Goal: Task Accomplishment & Management: Use online tool/utility

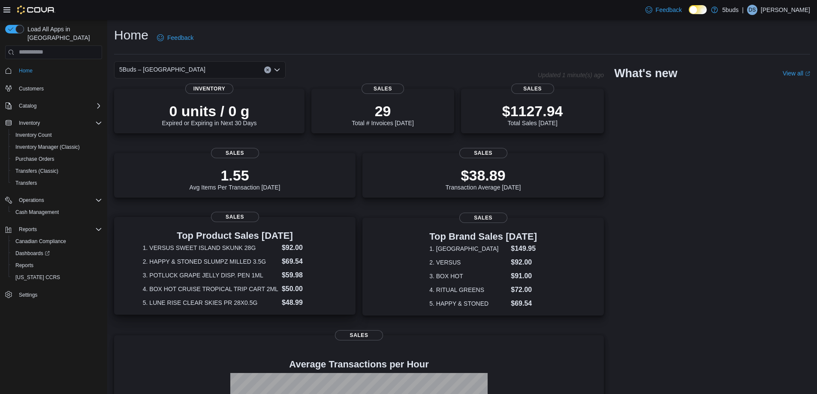
click at [233, 248] on dt "1. VERSUS SWEET ISLAND SKUNK 28G" at bounding box center [211, 248] width 136 height 9
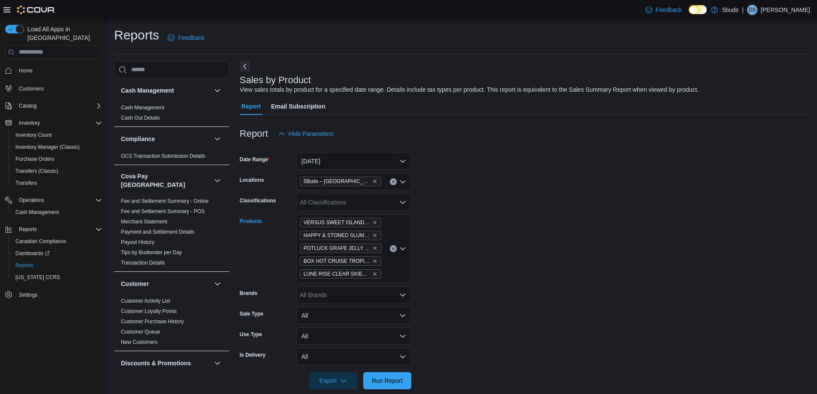
click at [391, 247] on button "Clear input" at bounding box center [393, 248] width 7 height 7
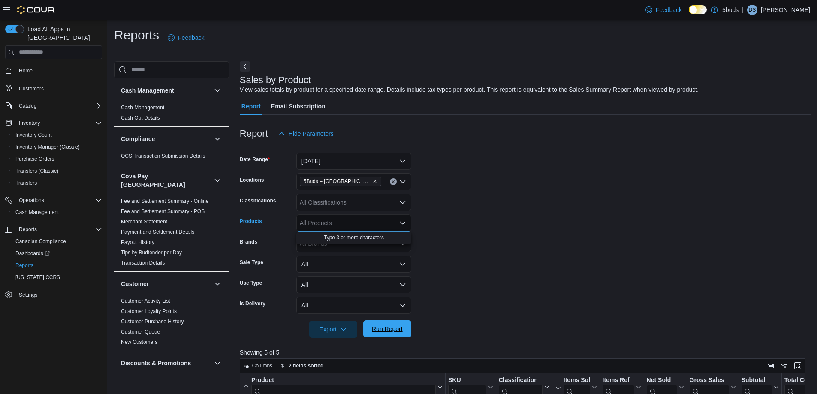
click at [402, 330] on span "Run Report" at bounding box center [387, 329] width 31 height 9
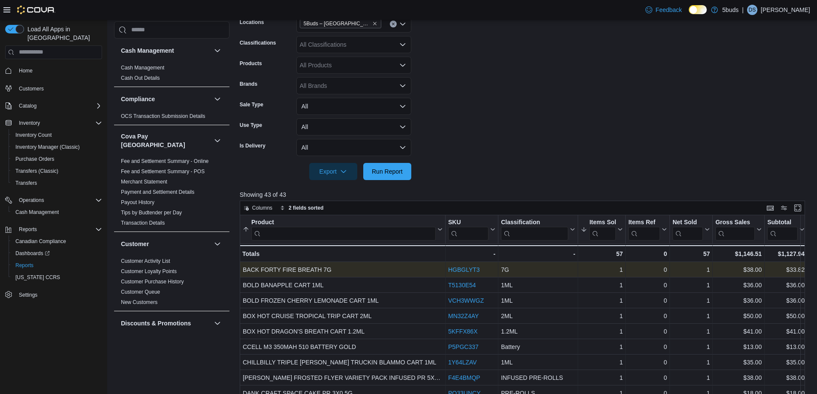
scroll to position [172, 0]
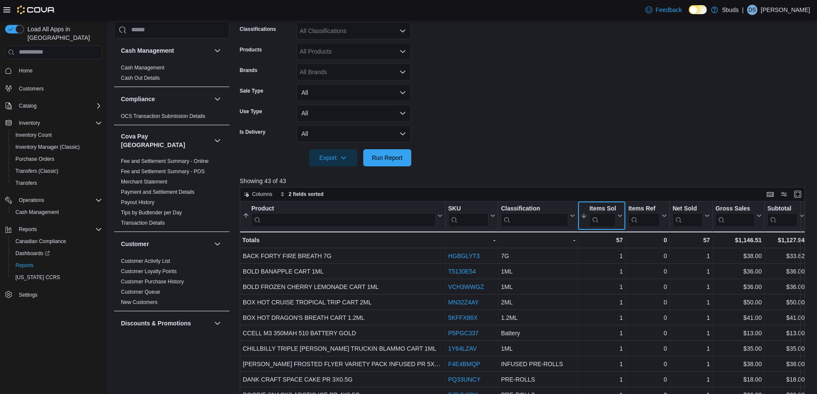
click at [620, 218] on icon at bounding box center [619, 215] width 7 height 5
click at [607, 246] on span "Sort Low-High" at bounding box center [608, 248] width 33 height 7
click at [622, 217] on div at bounding box center [625, 216] width 7 height 28
click at [621, 218] on icon at bounding box center [619, 215] width 7 height 5
click at [614, 258] on span "Sort High-Low" at bounding box center [608, 259] width 33 height 7
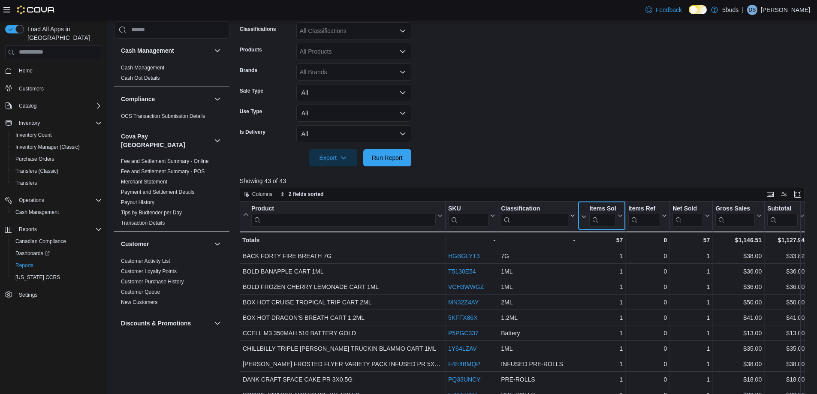
click at [621, 216] on icon at bounding box center [620, 216] width 4 height 2
click at [618, 258] on span "Sort High-Low" at bounding box center [608, 259] width 33 height 7
click at [622, 217] on div at bounding box center [625, 216] width 7 height 28
click at [618, 219] on button "Items Sold" at bounding box center [602, 216] width 42 height 22
click at [607, 258] on span "Sort High-Low" at bounding box center [608, 259] width 33 height 7
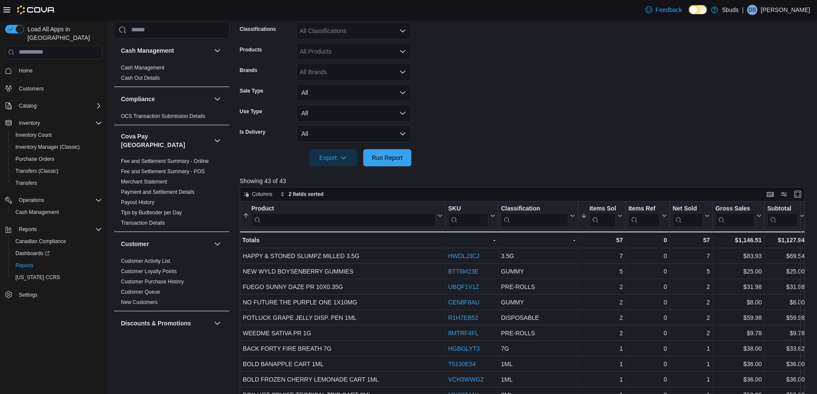
click at [598, 107] on form "Date Range Today Locations 5Buds – Humboldt Classifications All Classifications…" at bounding box center [525, 69] width 571 height 196
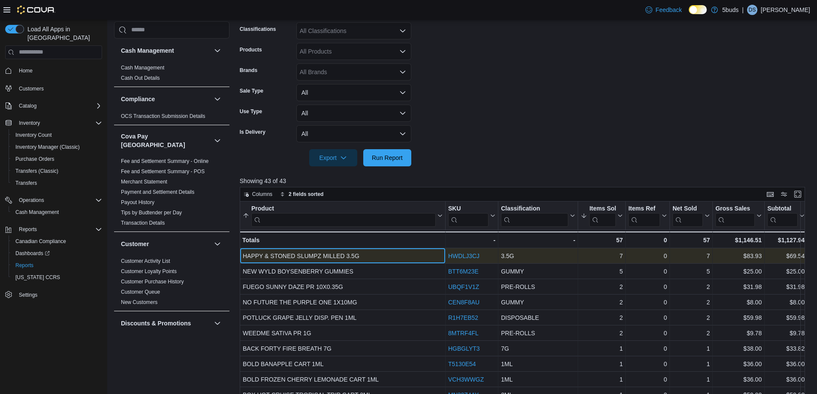
click at [361, 255] on div "HAPPY & STONED SLUMPZ MILLED 3.5G" at bounding box center [343, 256] width 200 height 10
drag, startPoint x: 371, startPoint y: 254, endPoint x: 243, endPoint y: 255, distance: 128.3
click at [243, 255] on div "HAPPY & STONED SLUMPZ MILLED 3.5G" at bounding box center [343, 256] width 200 height 10
copy div "HAPPY & STONED SLUMPZ MILLED 3.5G"
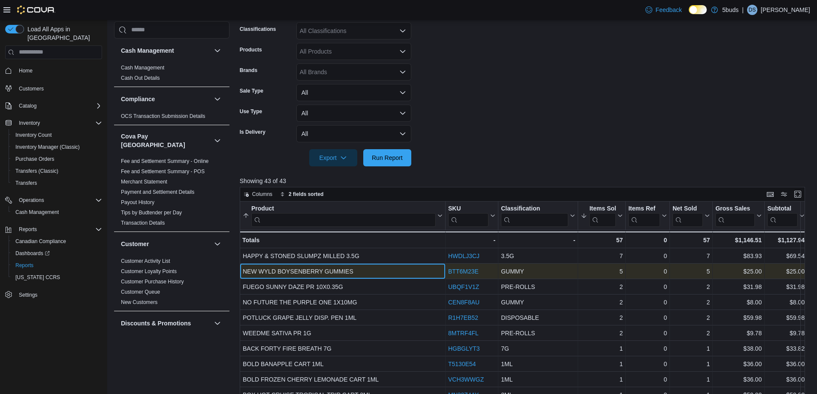
click at [355, 272] on div "NEW WYLD BOYSENBERRY GUMMIES" at bounding box center [343, 271] width 200 height 10
drag, startPoint x: 359, startPoint y: 271, endPoint x: 244, endPoint y: 271, distance: 115.4
click at [244, 271] on div "NEW WYLD BOYSENBERRY GUMMIES" at bounding box center [343, 271] width 200 height 10
copy div "NEW WYLD BOYSENBERRY GUMMIES"
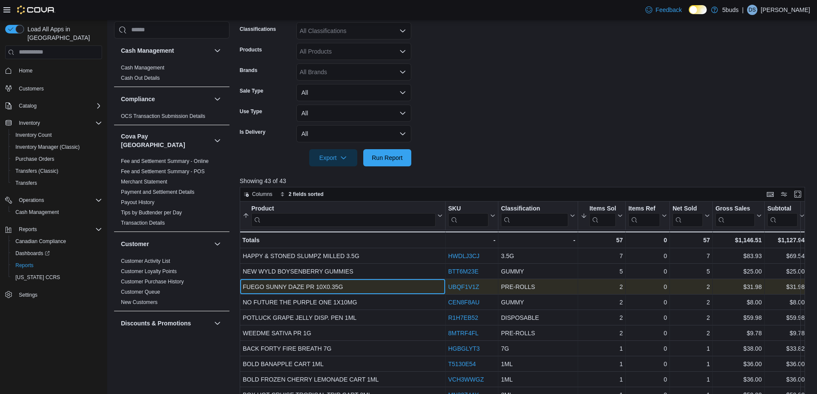
click at [351, 286] on div "FUEGO SUNNY DAZE PR 10X0.35G" at bounding box center [343, 287] width 200 height 10
drag, startPoint x: 353, startPoint y: 286, endPoint x: 244, endPoint y: 283, distance: 109.0
click at [244, 283] on div "FUEGO SUNNY DAZE PR 10X0.35G" at bounding box center [343, 287] width 200 height 10
copy div "FUEGO SUNNY DAZE PR 10X0.35G"
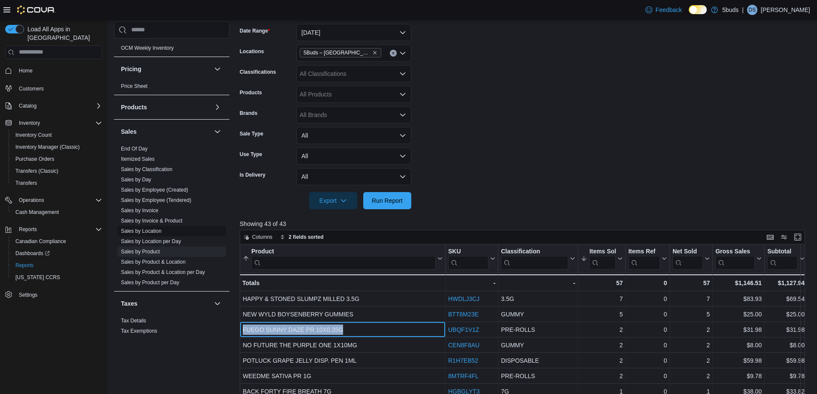
scroll to position [601, 0]
click at [148, 176] on link "Sales by Day" at bounding box center [136, 179] width 30 height 6
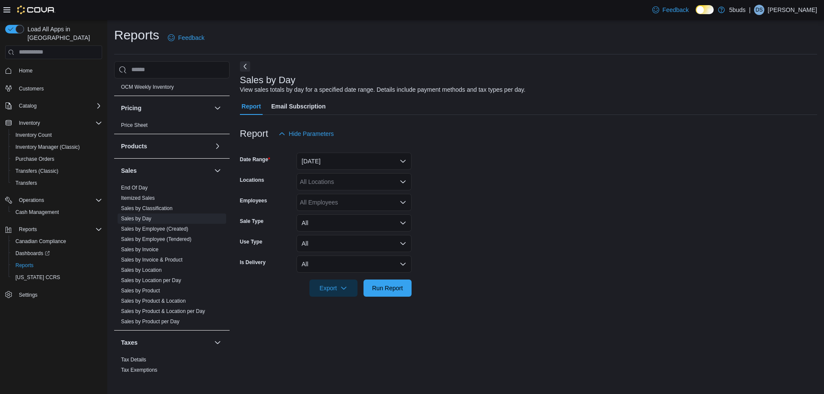
click at [355, 183] on div "All Locations" at bounding box center [353, 181] width 115 height 17
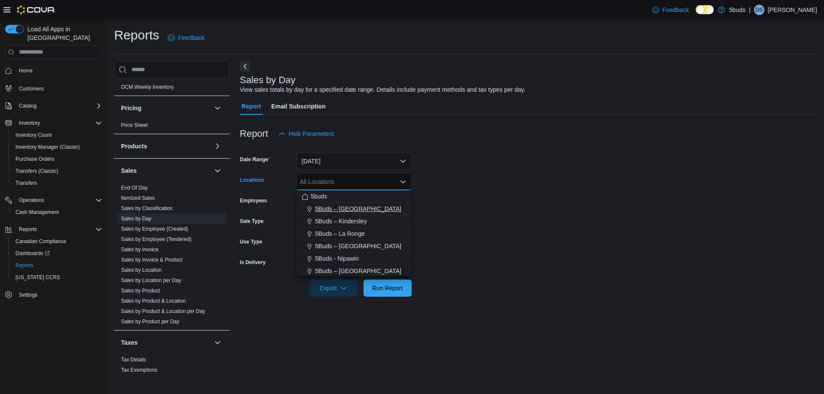
click at [351, 206] on span "5Buds – [GEOGRAPHIC_DATA]" at bounding box center [358, 209] width 86 height 9
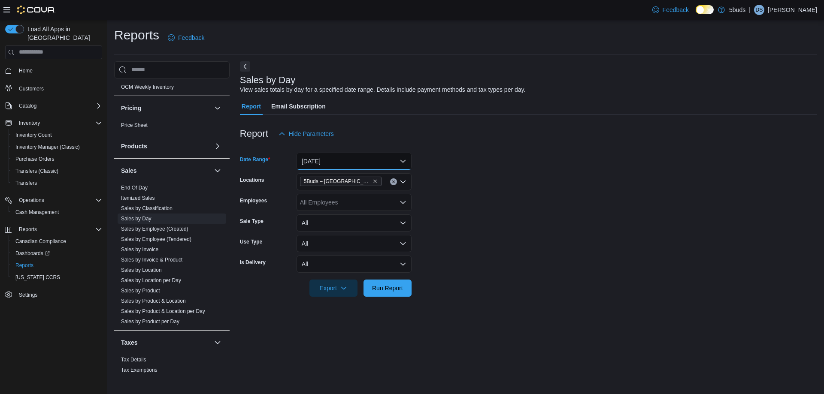
click at [368, 163] on button "Yesterday" at bounding box center [353, 161] width 115 height 17
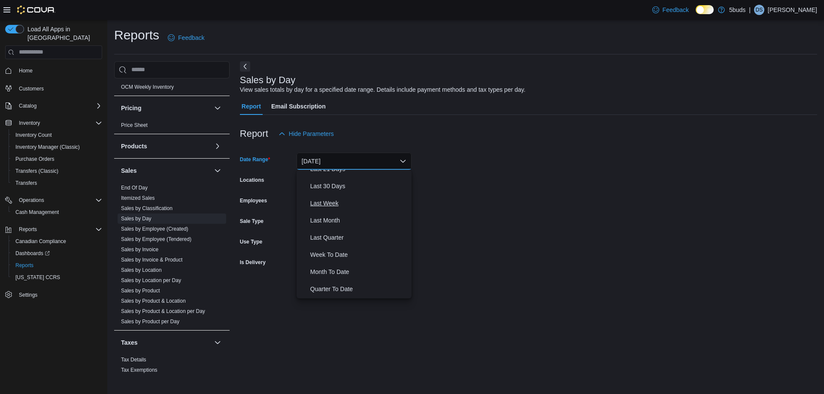
scroll to position [129, 0]
click at [347, 251] on span "Month To Date" at bounding box center [359, 256] width 98 height 10
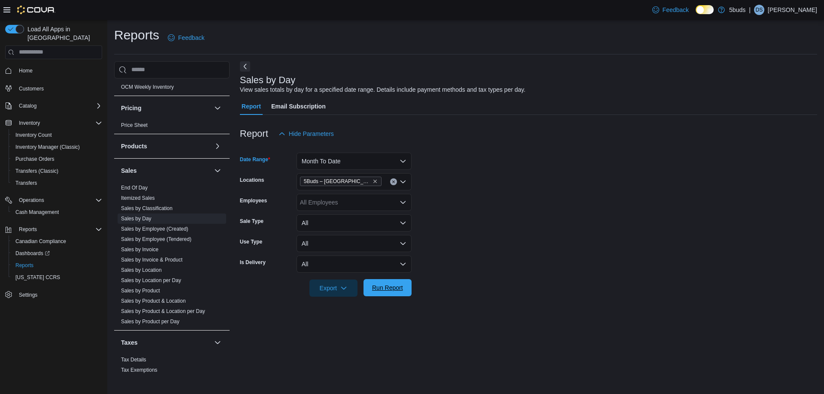
click at [406, 291] on button "Run Report" at bounding box center [387, 287] width 48 height 17
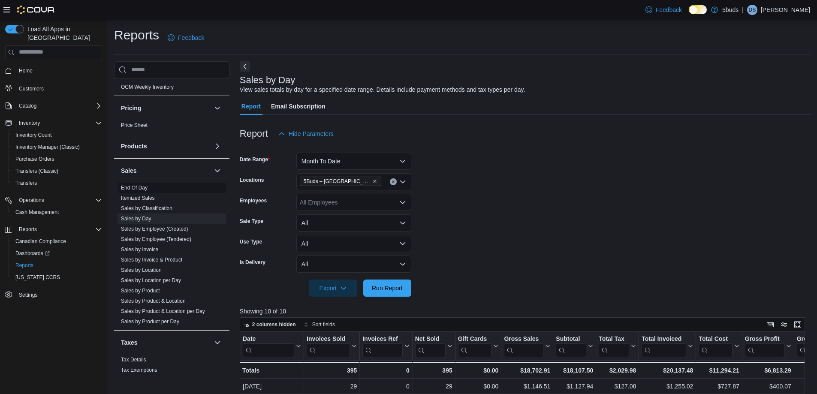
click at [144, 185] on link "End Of Day" at bounding box center [134, 188] width 27 height 6
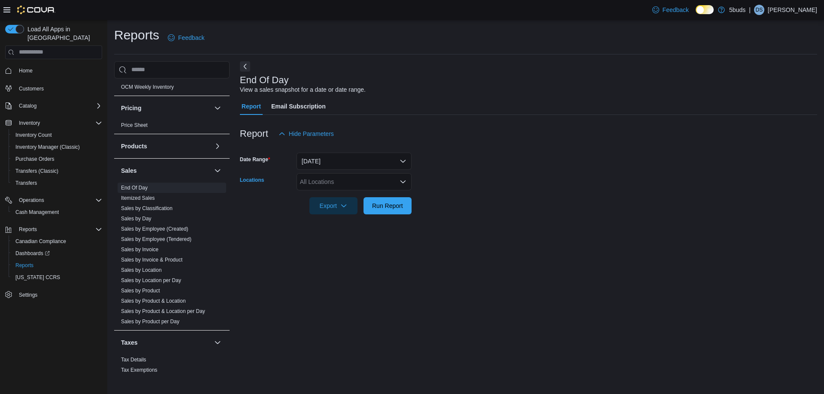
click at [330, 183] on div "All Locations" at bounding box center [353, 181] width 115 height 17
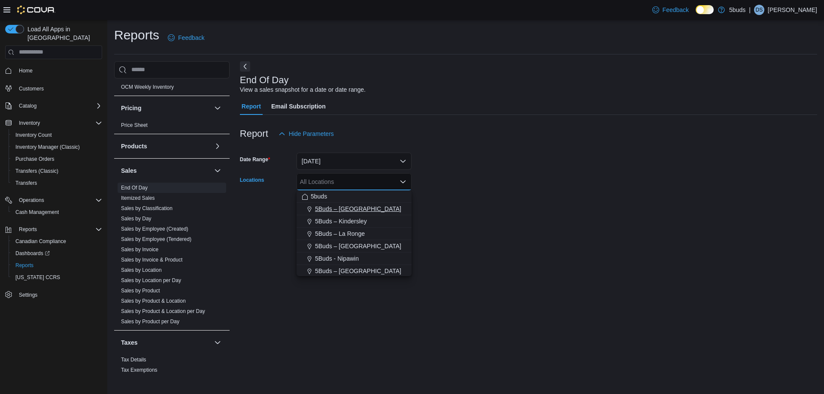
click at [343, 211] on span "5Buds – [GEOGRAPHIC_DATA]" at bounding box center [358, 209] width 86 height 9
click at [580, 204] on form "Date Range Today Locations 5Buds – Humboldt Combo box. Selected. 5Buds – Humbol…" at bounding box center [528, 178] width 577 height 72
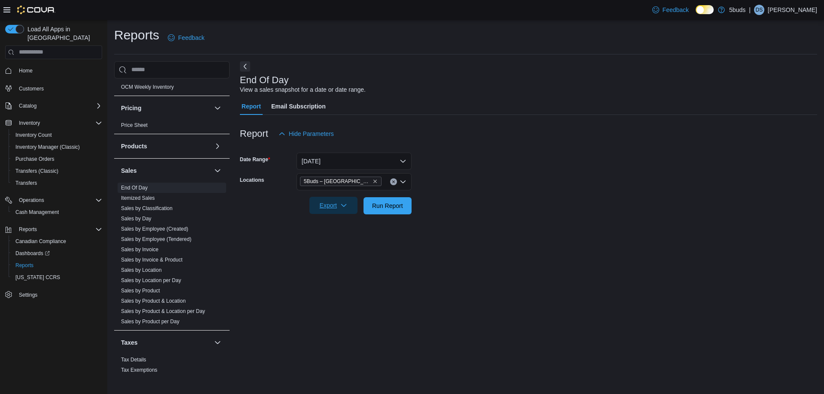
click at [337, 208] on span "Export" at bounding box center [333, 205] width 38 height 17
click at [340, 220] on span "Export to Excel" at bounding box center [334, 223] width 39 height 7
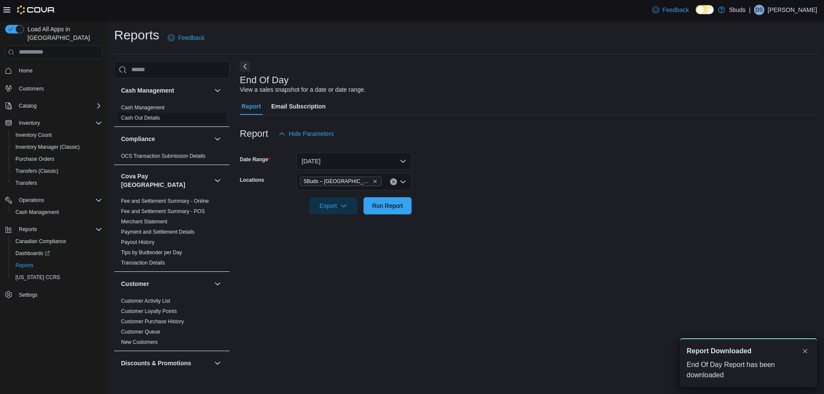
click at [155, 119] on link "Cash Out Details" at bounding box center [140, 118] width 39 height 6
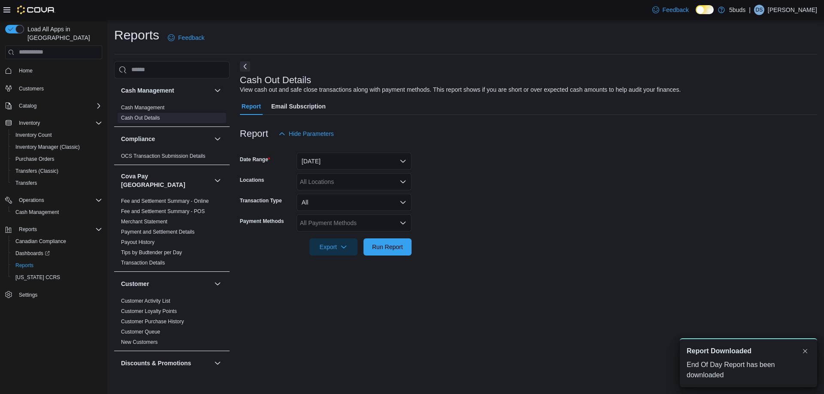
click at [333, 181] on div "All Locations" at bounding box center [353, 181] width 115 height 17
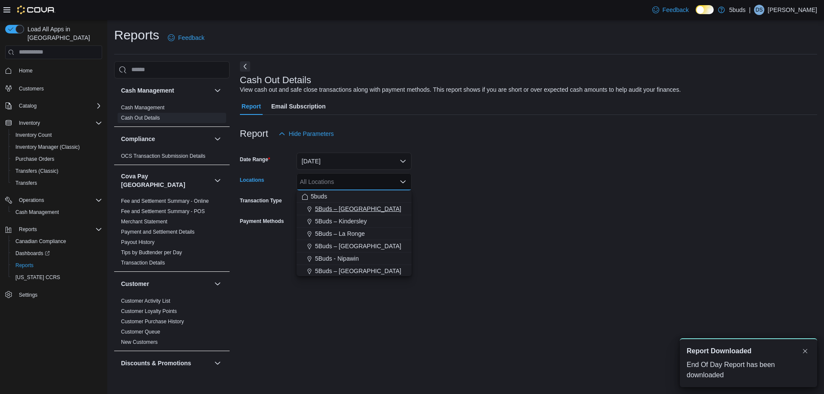
click at [349, 208] on span "5Buds – [GEOGRAPHIC_DATA]" at bounding box center [358, 209] width 86 height 9
click at [556, 199] on form "Date Range Today Locations 5Buds – Humboldt Combo box. Selected. 5Buds – Humbol…" at bounding box center [528, 198] width 577 height 113
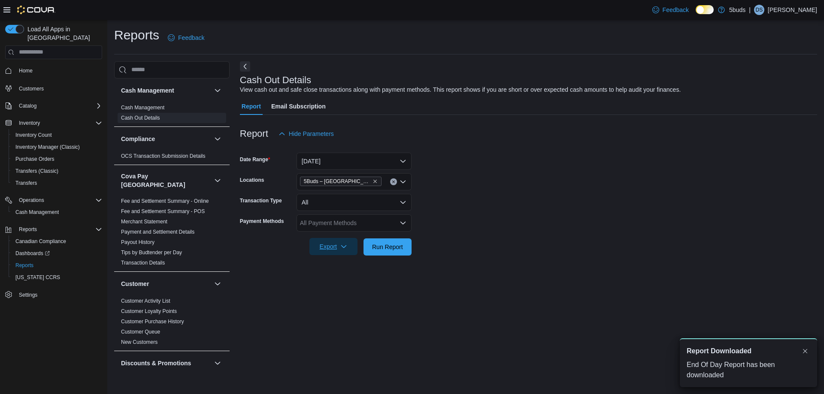
click at [325, 253] on span "Export" at bounding box center [333, 246] width 38 height 17
click at [333, 265] on span "Export to Excel" at bounding box center [334, 264] width 39 height 7
click at [783, 13] on p "[PERSON_NAME]" at bounding box center [791, 10] width 49 height 10
click at [772, 81] on span "Sign Out" at bounding box center [761, 84] width 23 height 9
